Goal: Find contact information: Find contact information

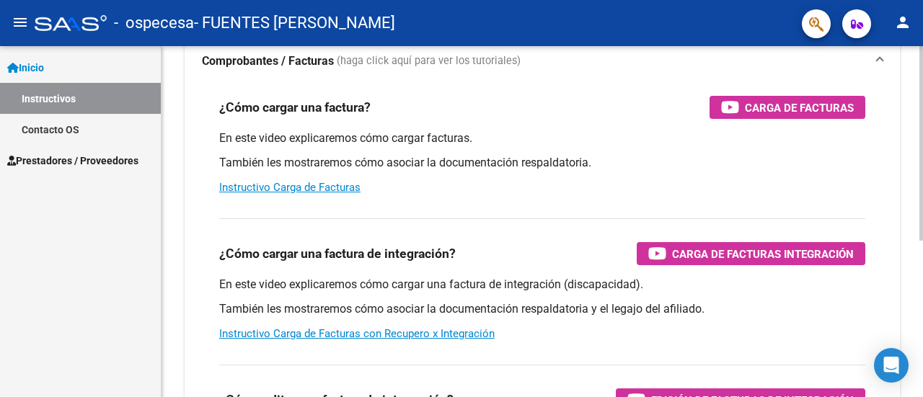
scroll to position [115, 0]
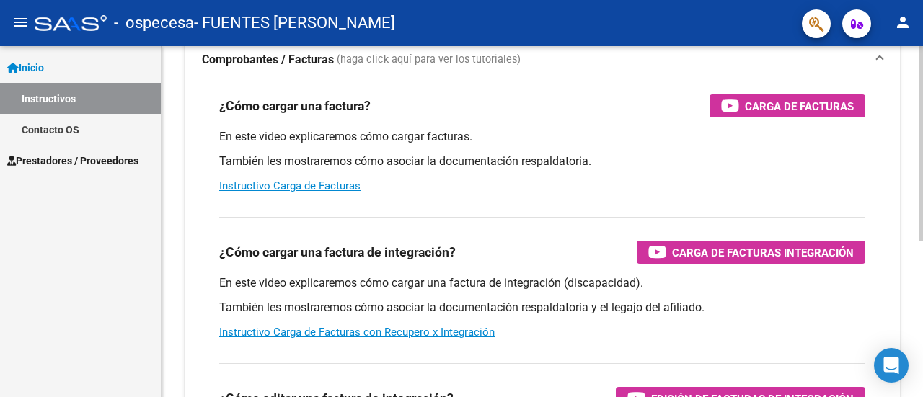
click at [911, 210] on div at bounding box center [921, 207] width 4 height 195
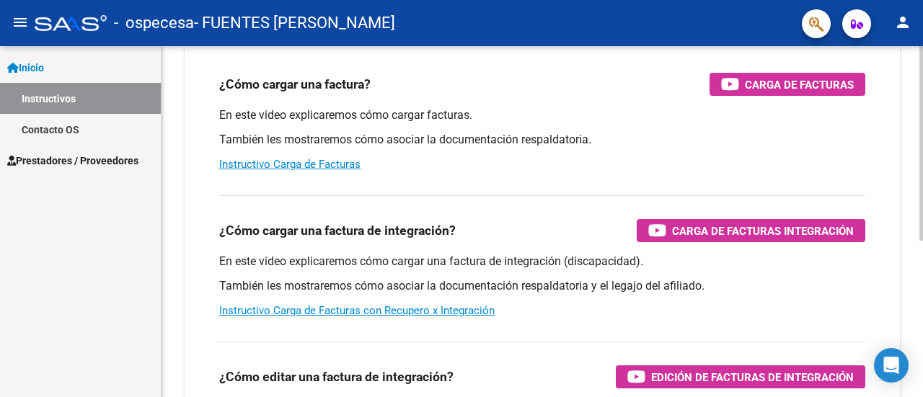
click at [911, 222] on div at bounding box center [921, 220] width 4 height 195
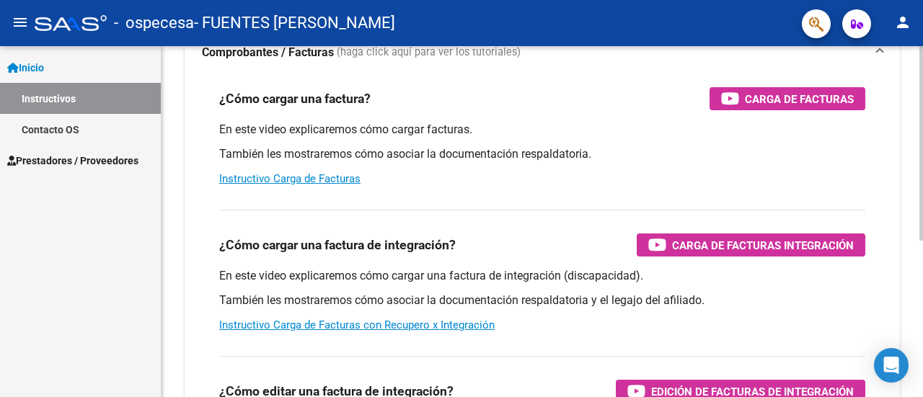
click at [911, 213] on div at bounding box center [921, 211] width 4 height 195
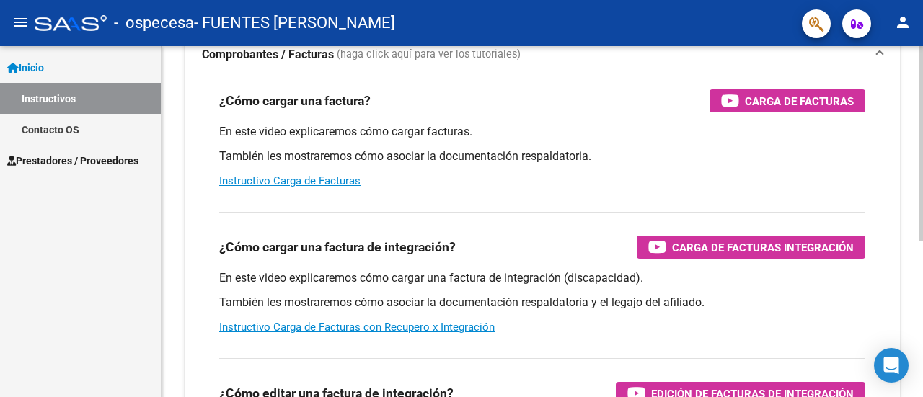
click at [275, 337] on div "¿Cómo cargar una factura de integración? Carga de Facturas Integración En este …" at bounding box center [542, 273] width 681 height 146
click at [282, 327] on link "Instructivo Carga de Facturas con Recupero x Integración" at bounding box center [356, 327] width 275 height 13
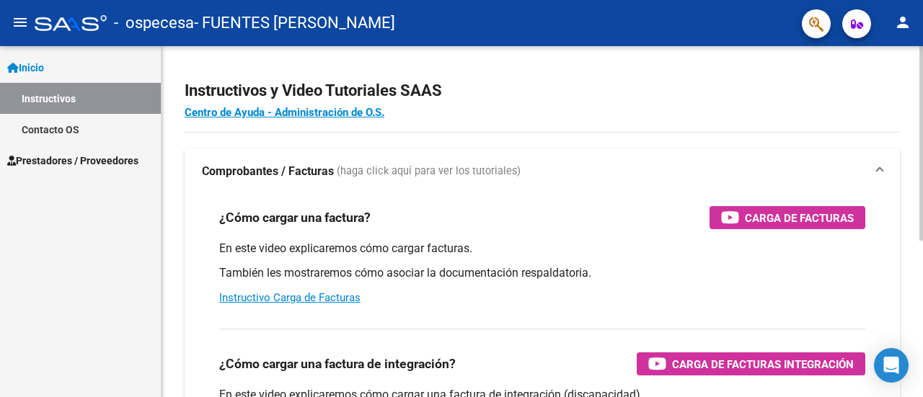
scroll to position [0, 0]
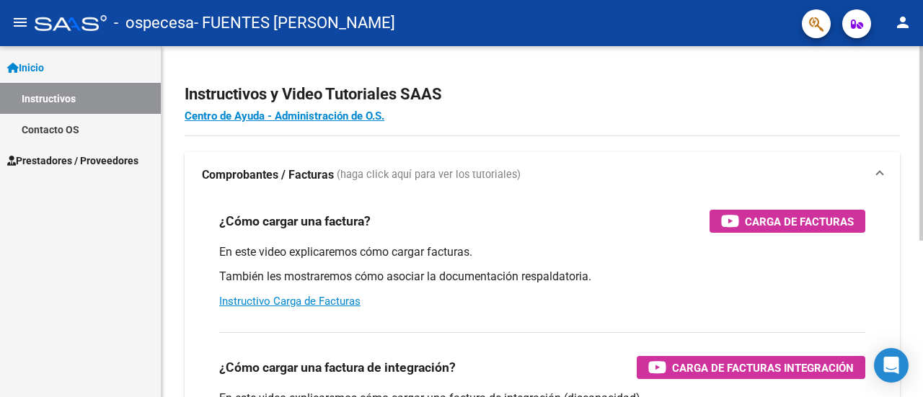
click at [911, 90] on div at bounding box center [921, 143] width 4 height 195
click at [302, 120] on link "Centro de Ayuda - Administración de O.S." at bounding box center [285, 116] width 200 height 13
click at [335, 302] on link "Instructivo Carga de Facturas" at bounding box center [289, 301] width 141 height 13
click at [79, 136] on link "Contacto OS" at bounding box center [80, 129] width 161 height 31
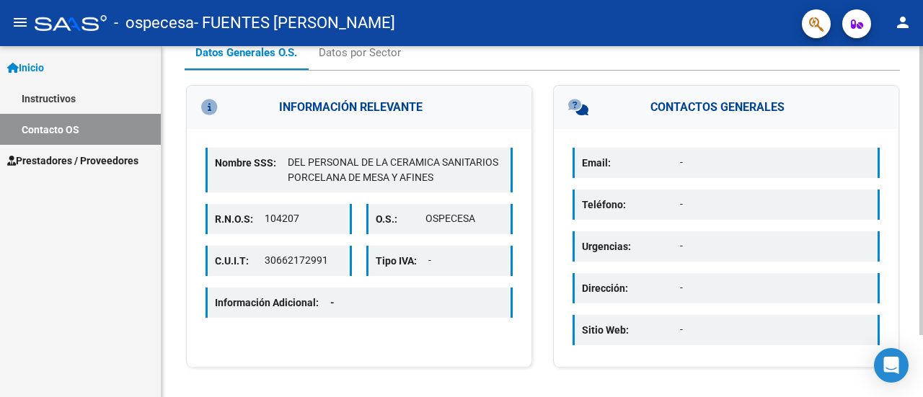
scroll to position [71, 0]
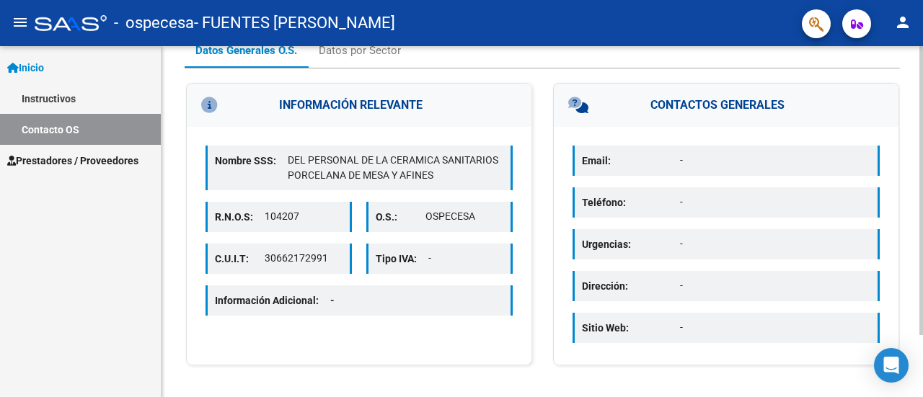
click at [911, 149] on div at bounding box center [921, 248] width 4 height 289
drag, startPoint x: 332, startPoint y: 257, endPoint x: 251, endPoint y: 257, distance: 80.7
click at [251, 257] on div "C.U.I.T: 30662172991" at bounding box center [278, 259] width 146 height 30
copy div "30662172991"
click at [251, 257] on p "C.U.I.T:" at bounding box center [240, 259] width 50 height 16
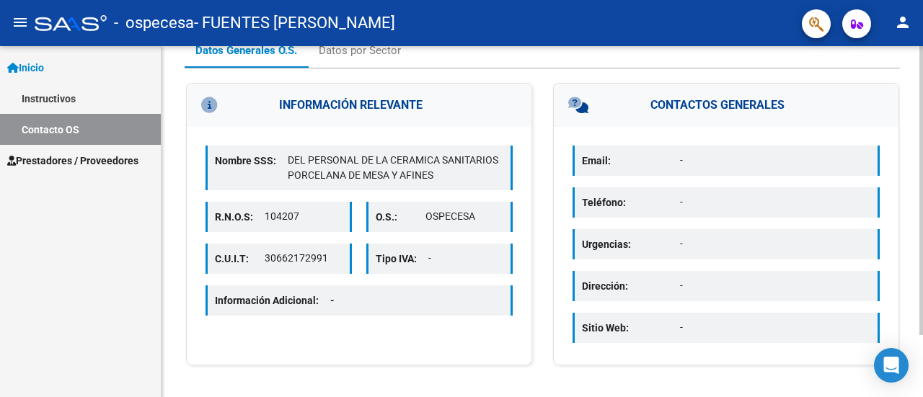
click at [436, 182] on div "Nombre SSS: DEL PERSONAL DE LA CERAMICA SANITARIOS PORCELANA [PERSON_NAME] Y AF…" at bounding box center [358, 168] width 307 height 45
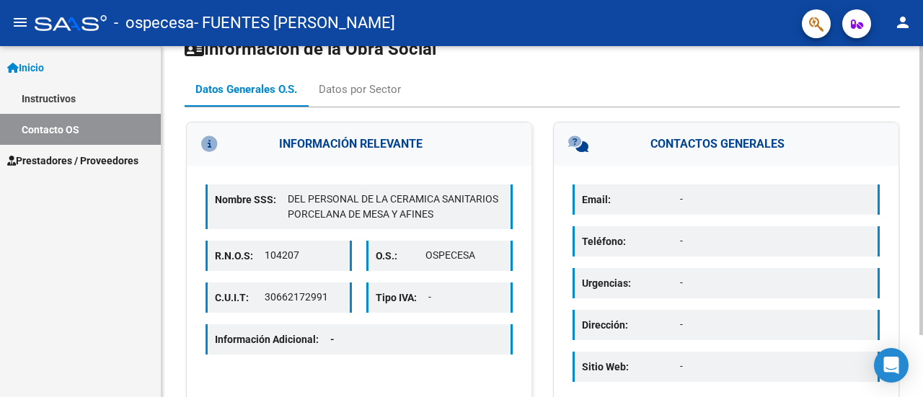
scroll to position [0, 0]
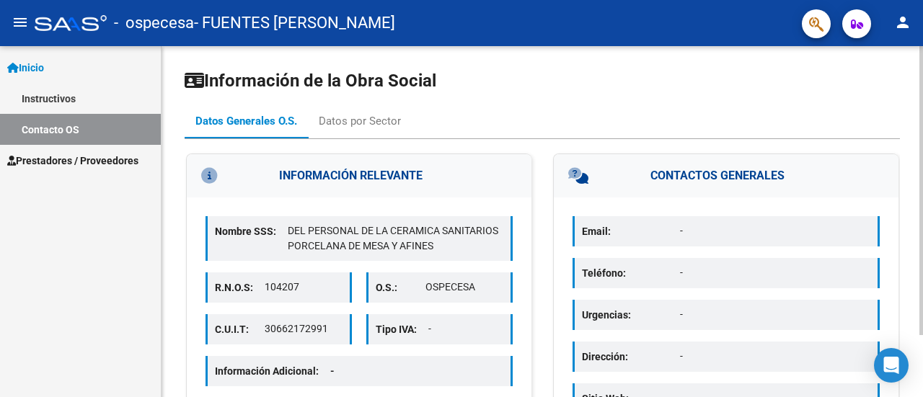
click at [911, 80] on div at bounding box center [921, 190] width 4 height 289
click at [358, 123] on div "Datos por Sector" at bounding box center [360, 121] width 82 height 16
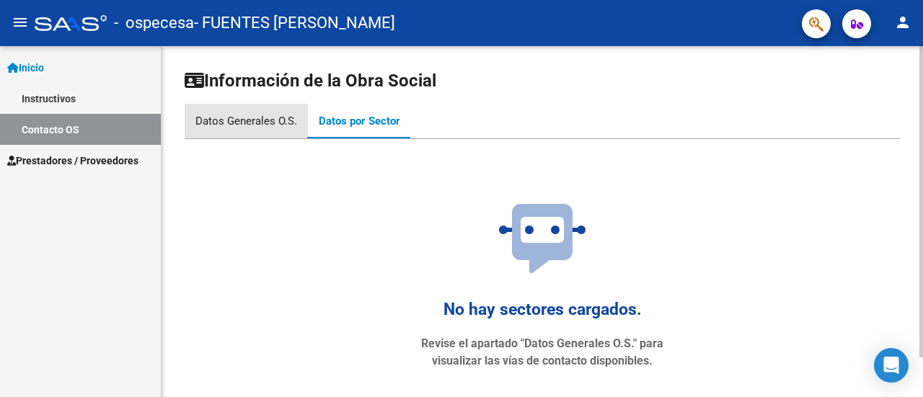
click at [268, 118] on div "Datos Generales O.S." at bounding box center [246, 121] width 102 height 16
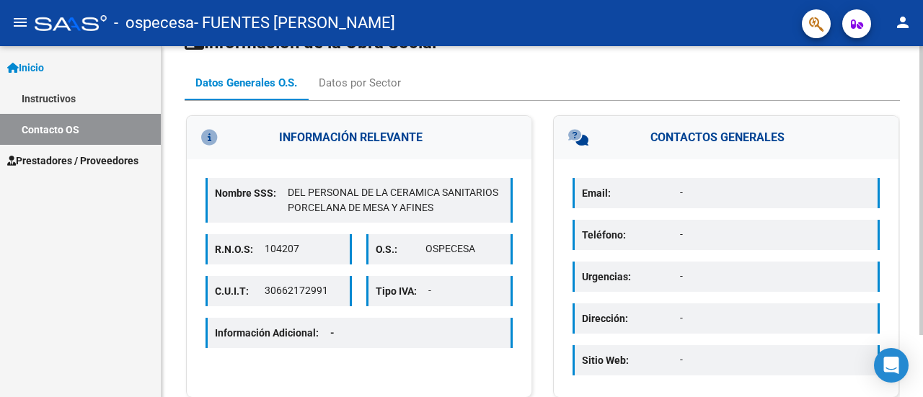
scroll to position [76, 0]
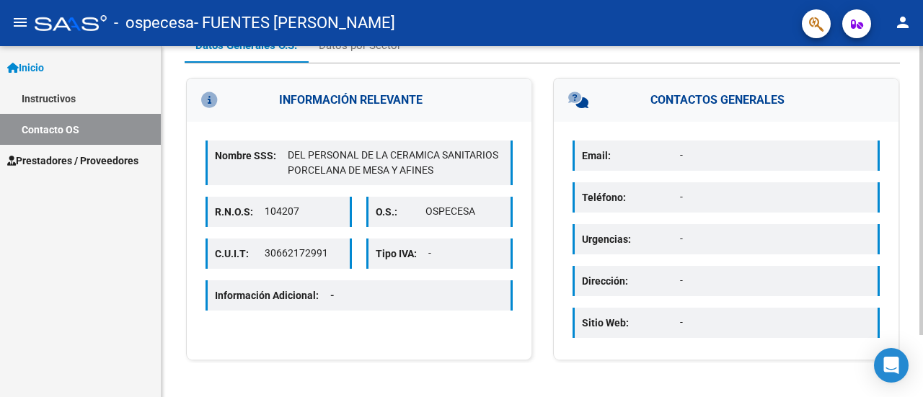
click at [911, 174] on div at bounding box center [921, 252] width 4 height 289
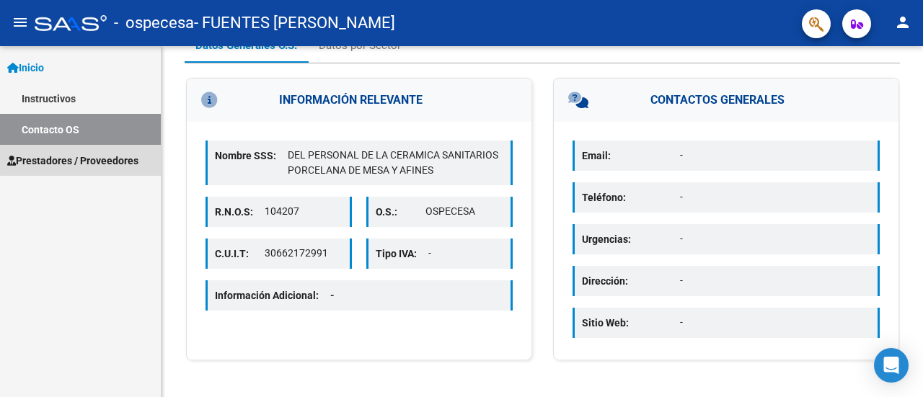
click at [128, 156] on span "Prestadores / Proveedores" at bounding box center [72, 161] width 131 height 16
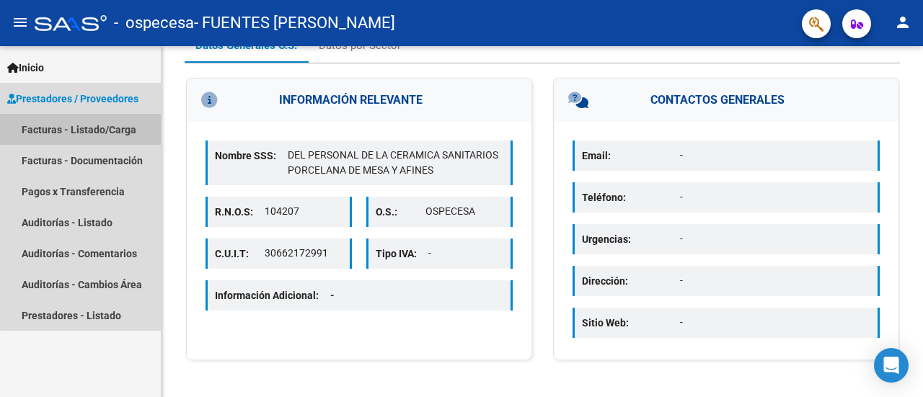
click at [108, 133] on link "Facturas - Listado/Carga" at bounding box center [80, 129] width 161 height 31
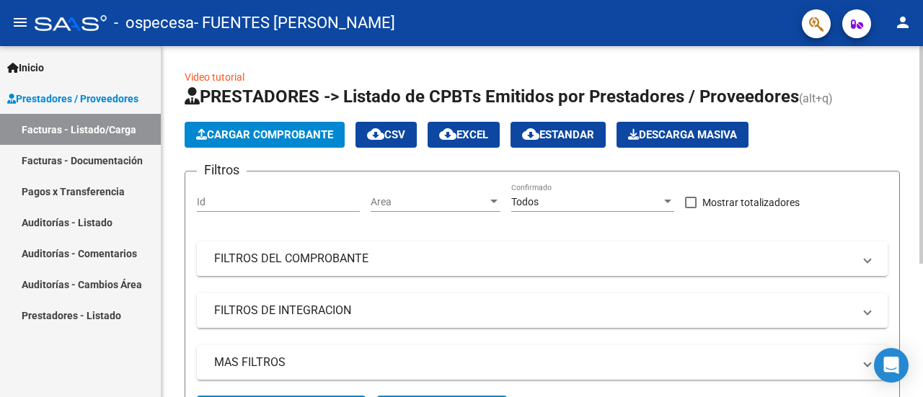
click at [911, 71] on div "Video tutorial PRESTADORES -> Listado de CPBTs Emitidos por Prestadores / Prove…" at bounding box center [543, 329] width 765 height 567
